Goal: Book appointment/travel/reservation

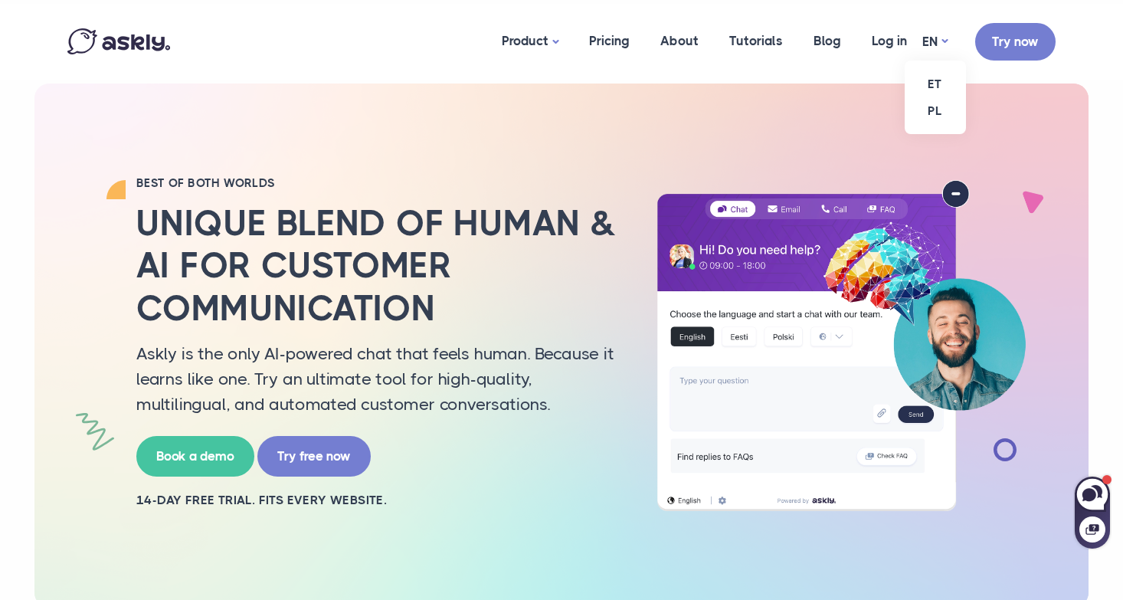
click at [926, 61] on ul "ET PL" at bounding box center [934, 98] width 61 height 74
click at [928, 77] on link "ET" at bounding box center [934, 83] width 61 height 27
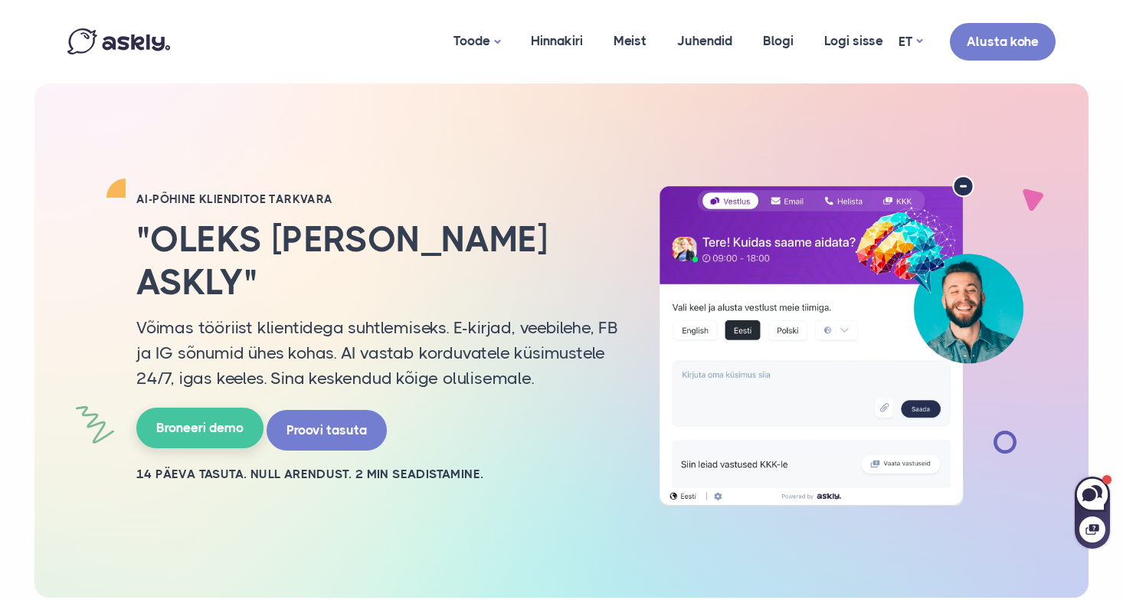
click at [214, 408] on link "Broneeri demo" at bounding box center [199, 427] width 127 height 41
